Goal: Transaction & Acquisition: Purchase product/service

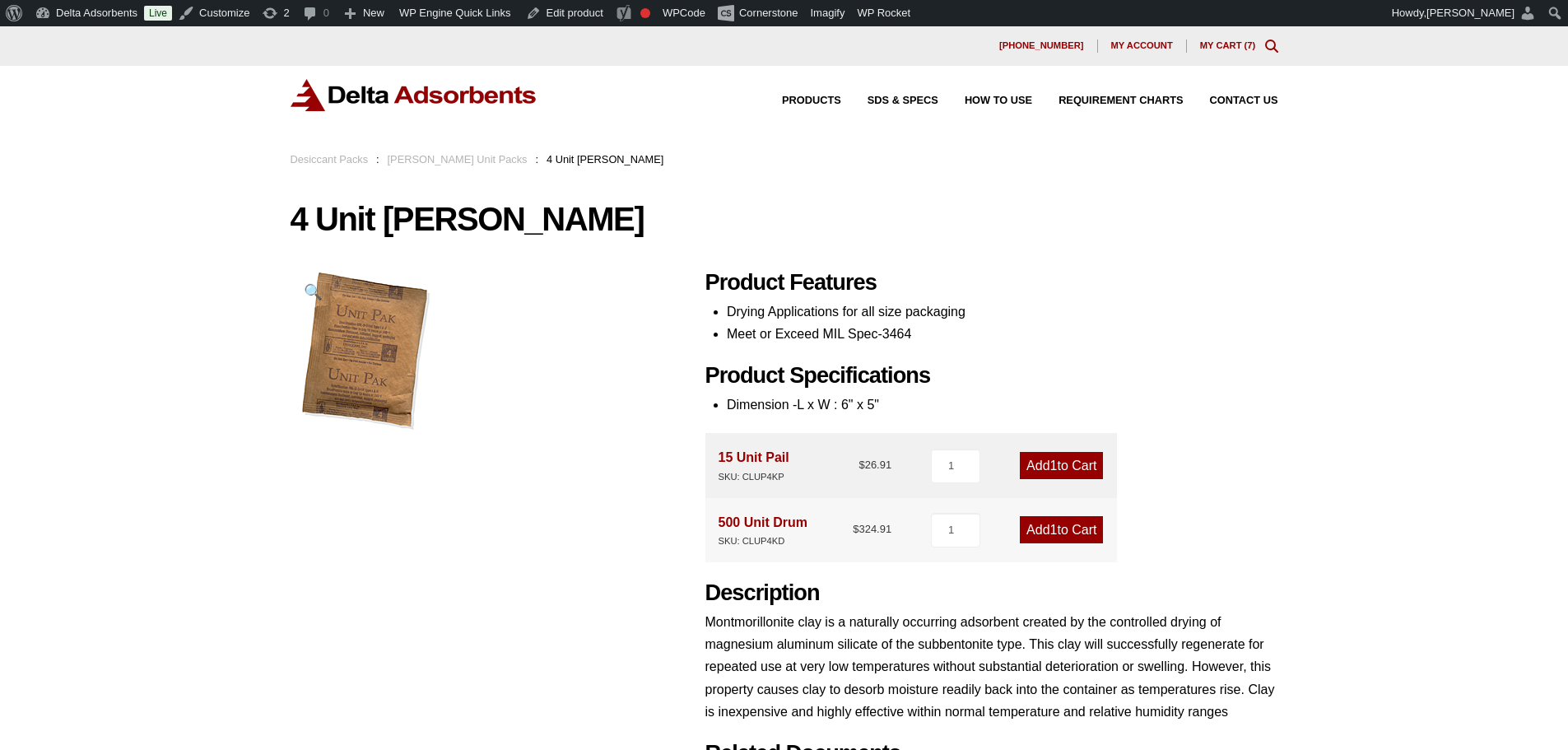
click at [371, 93] on img at bounding box center [414, 95] width 247 height 32
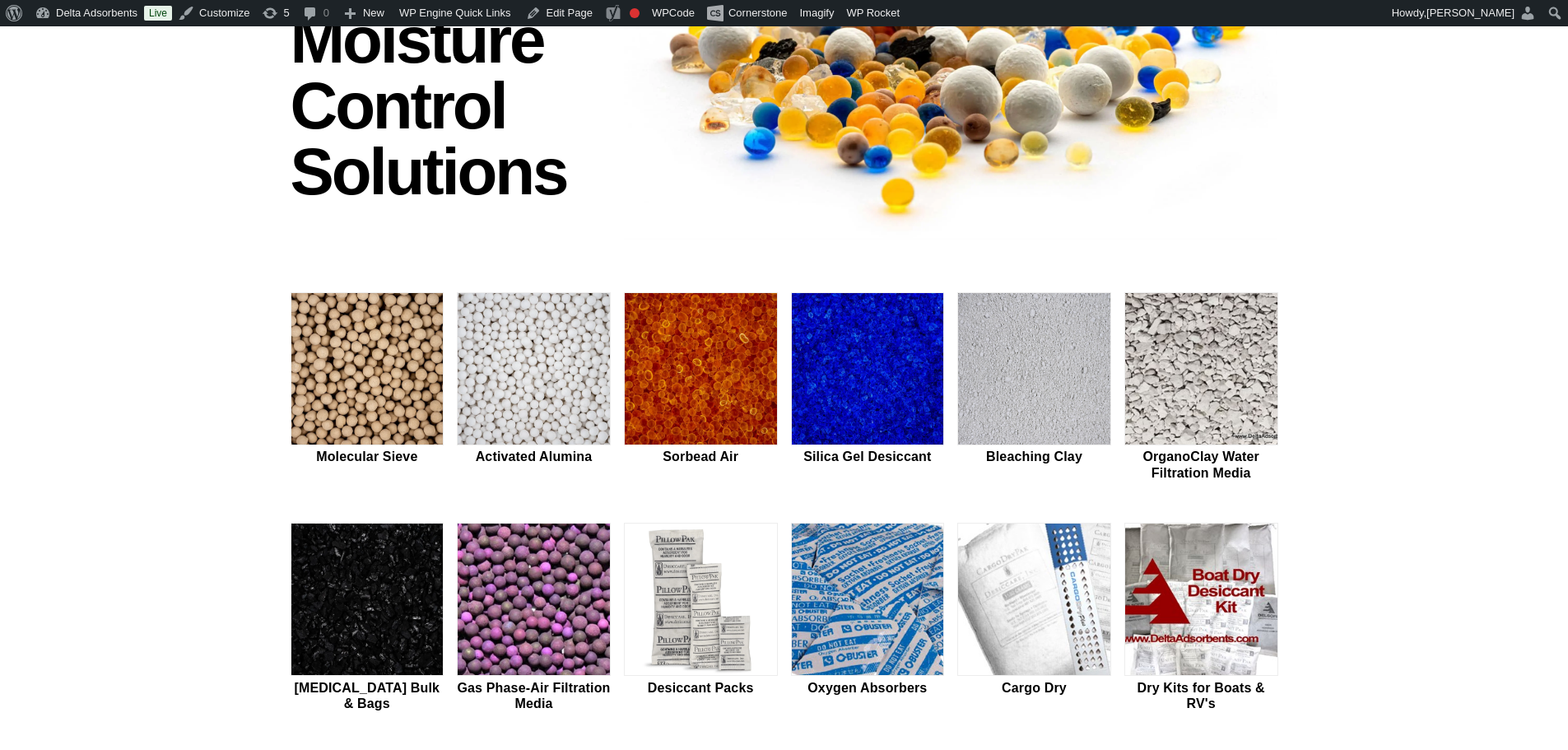
scroll to position [247, 0]
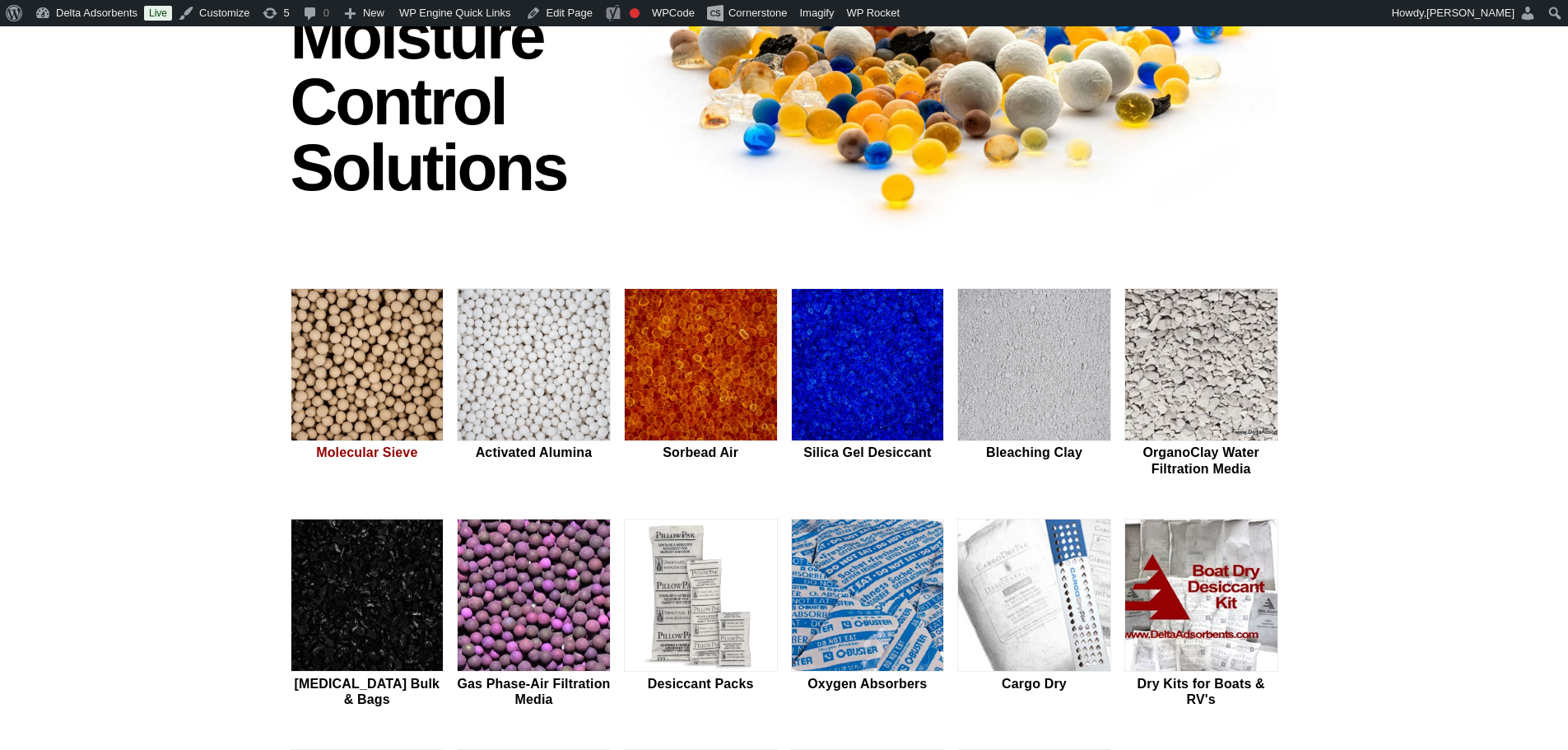
click at [416, 321] on img at bounding box center [368, 365] width 152 height 153
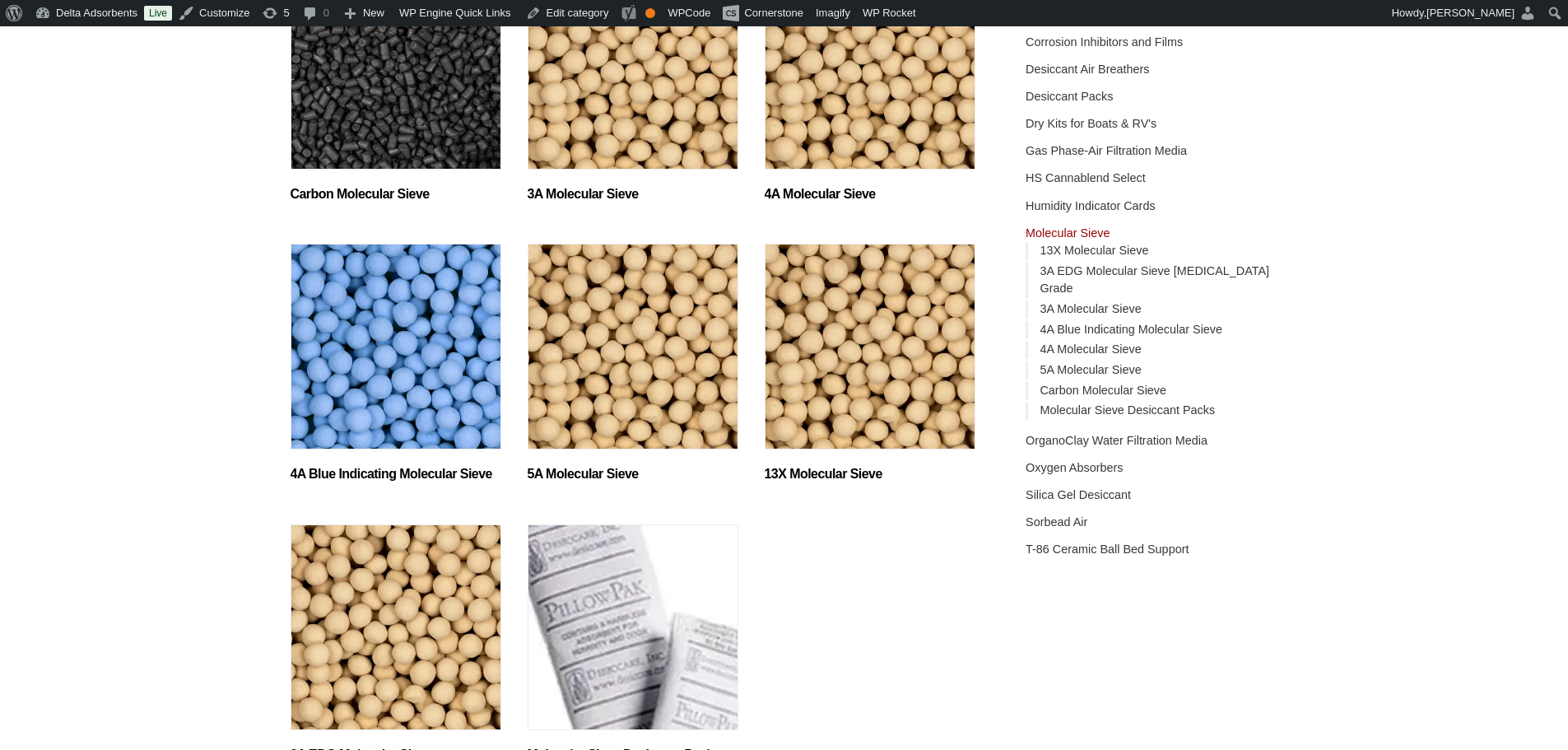
scroll to position [411, 0]
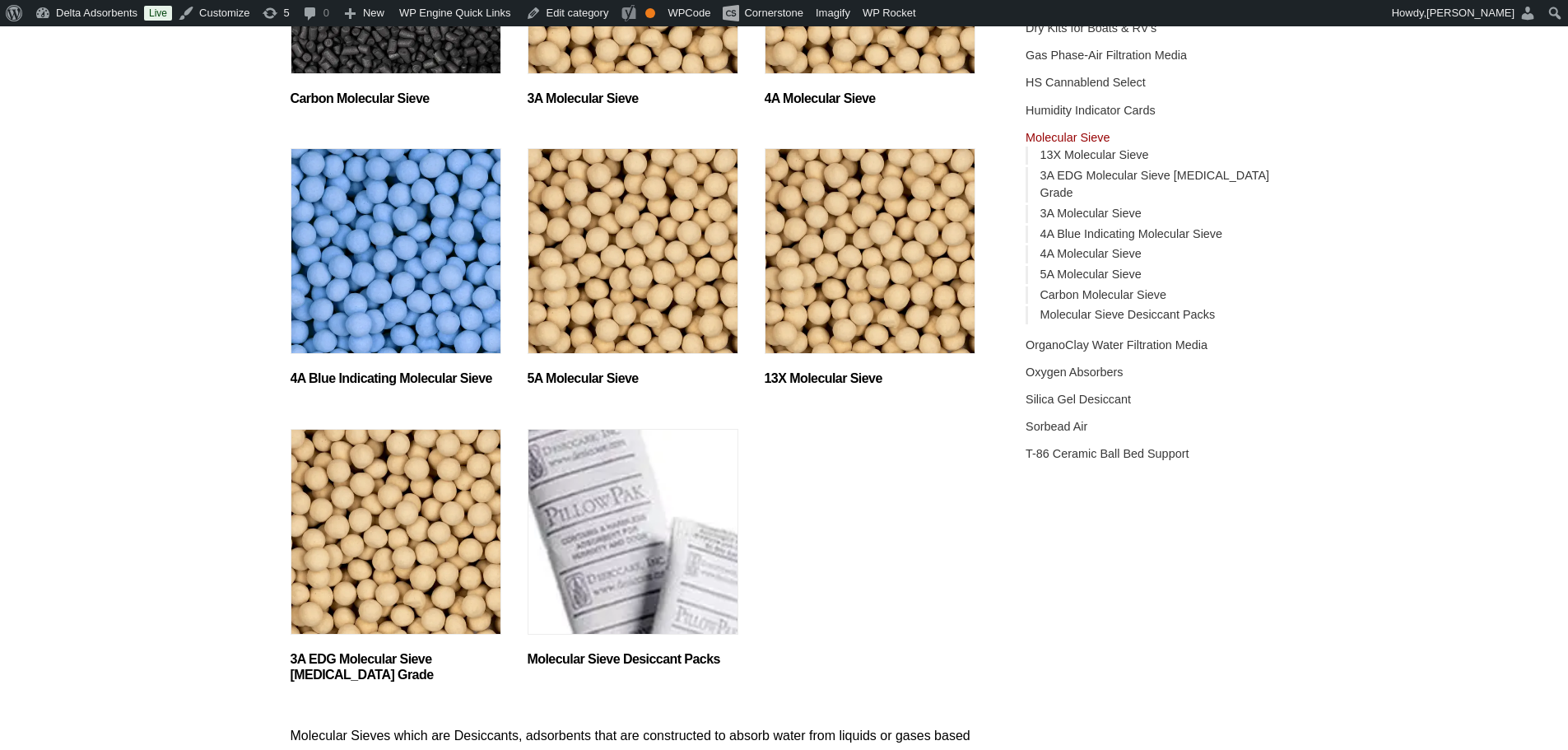
click at [859, 307] on img "Visit product category 13X Molecular Sieve" at bounding box center [870, 251] width 211 height 206
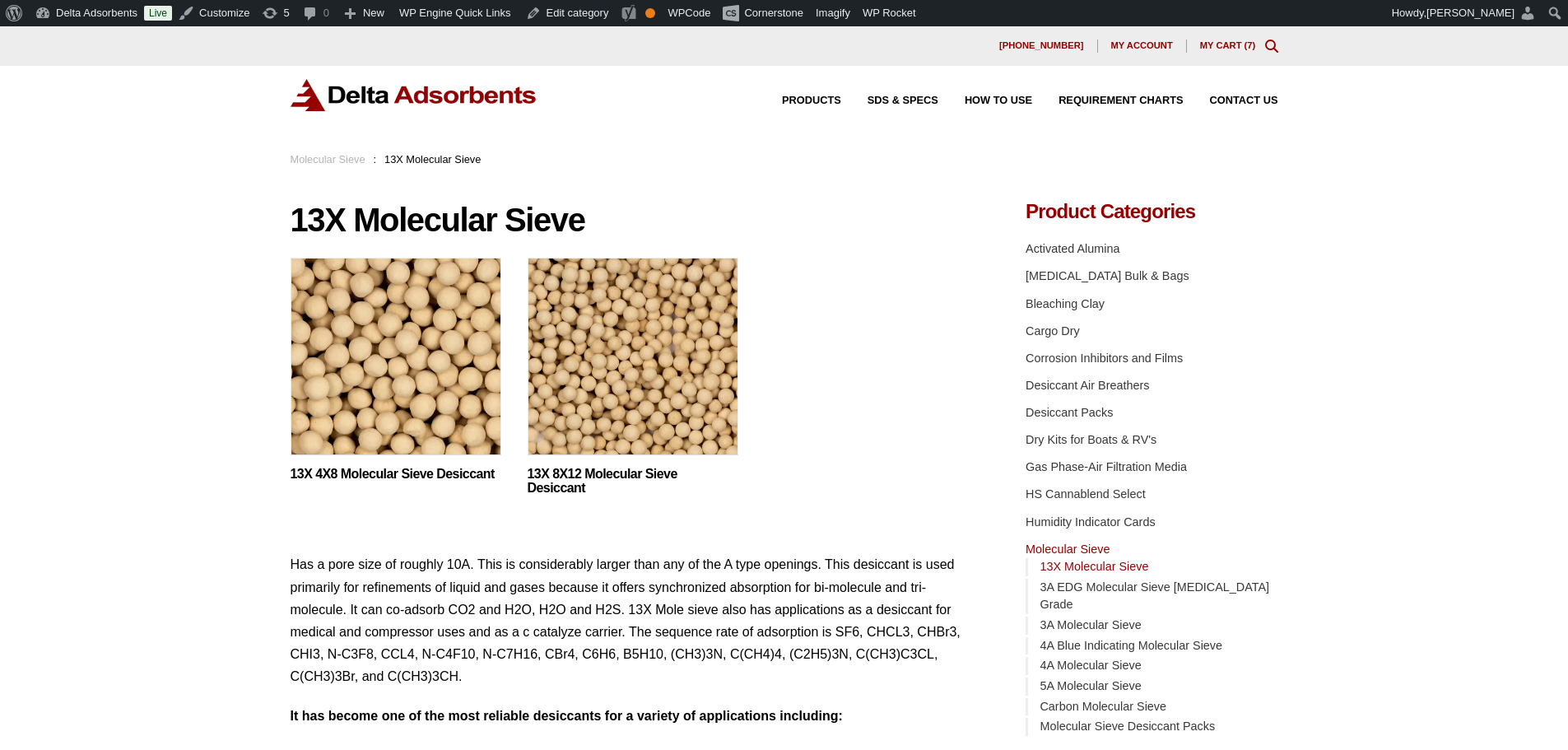
click at [611, 366] on img at bounding box center [633, 361] width 211 height 206
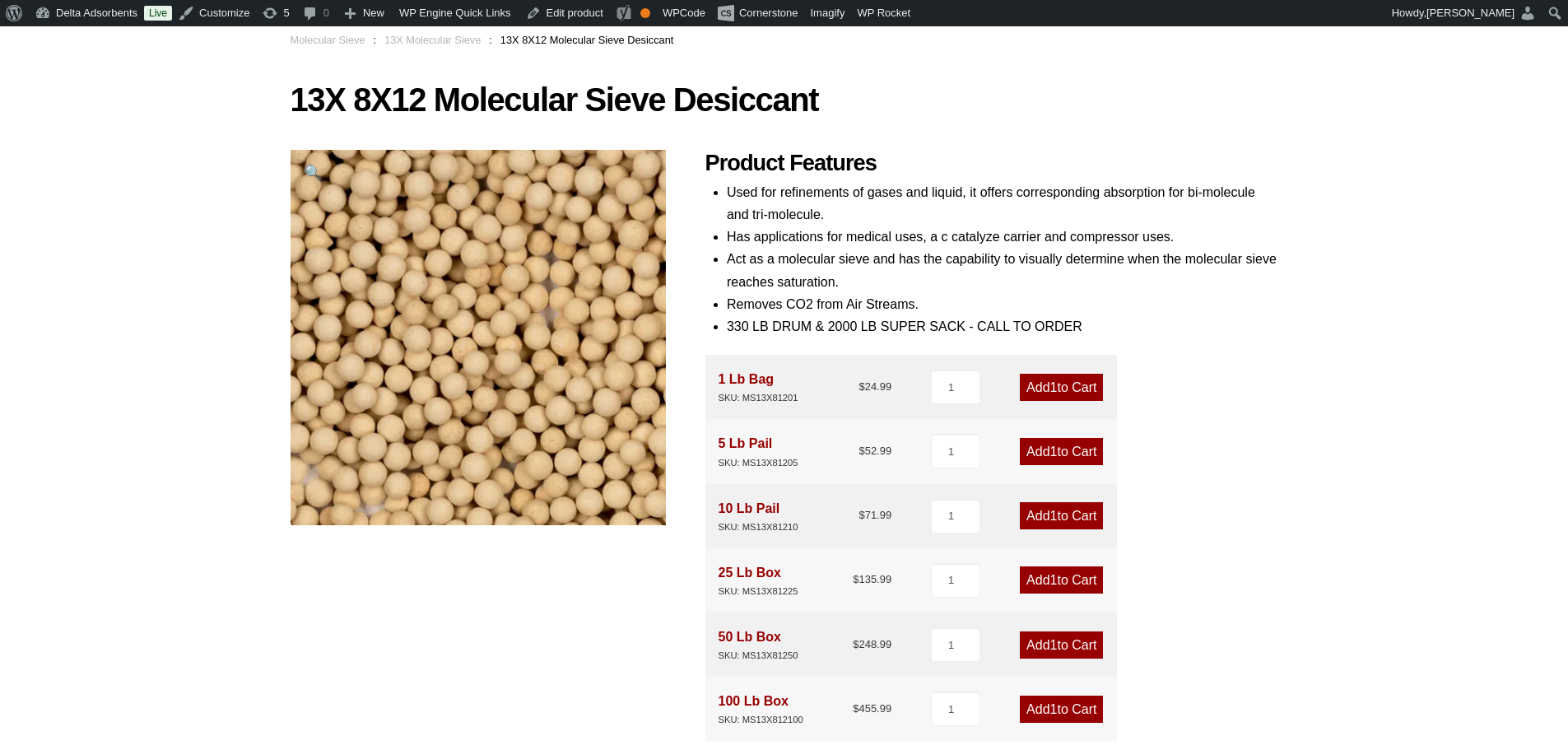
scroll to position [247, 0]
